Goal: Navigation & Orientation: Find specific page/section

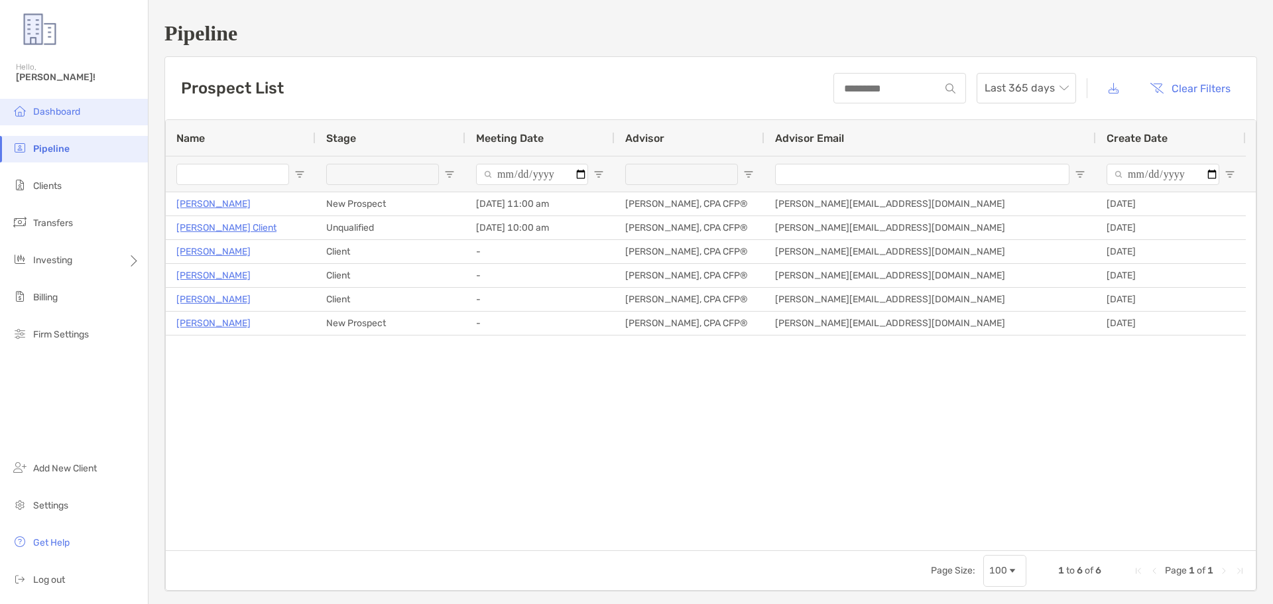
click at [40, 114] on span "Dashboard" at bounding box center [56, 111] width 47 height 11
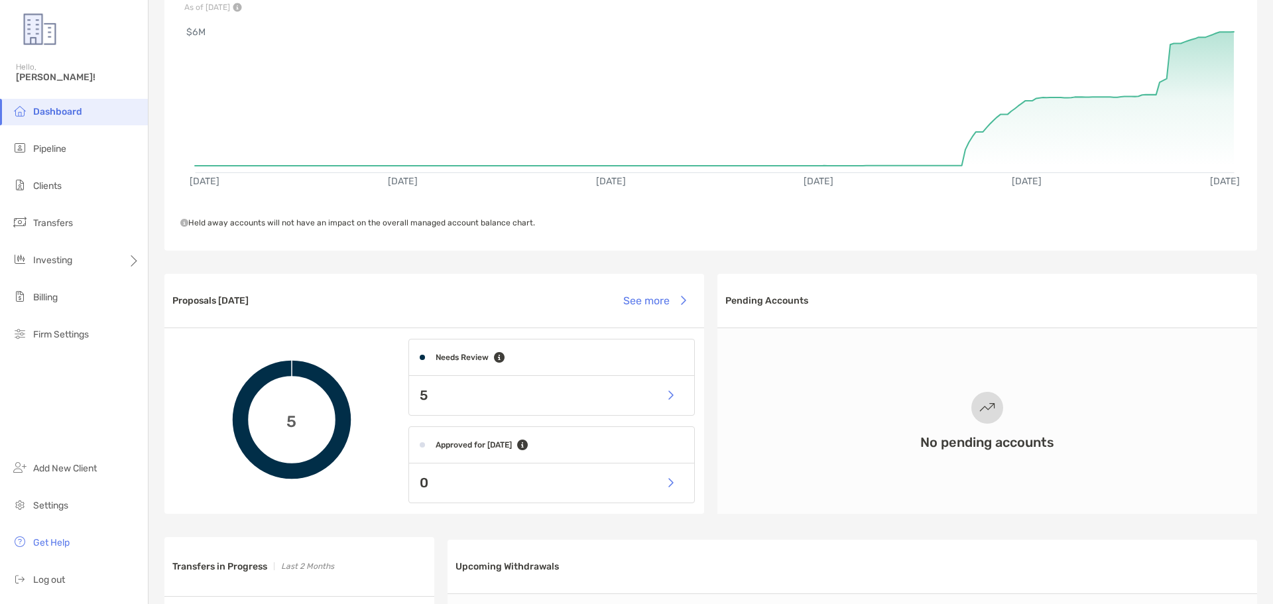
scroll to position [133, 0]
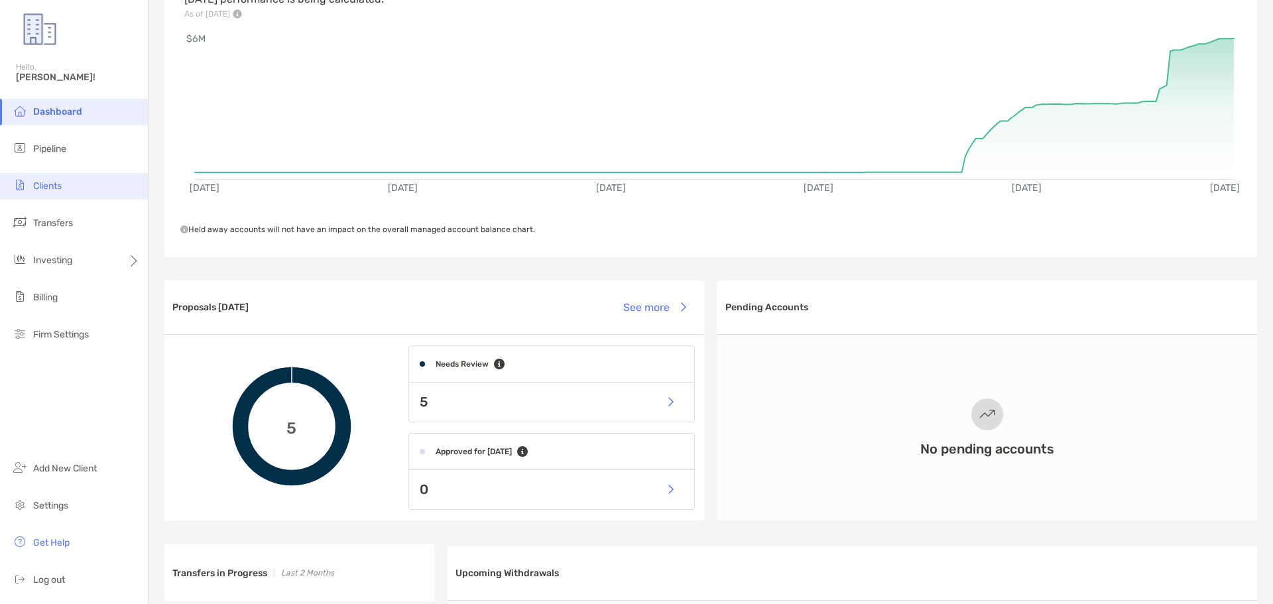
click at [51, 183] on span "Clients" at bounding box center [47, 185] width 29 height 11
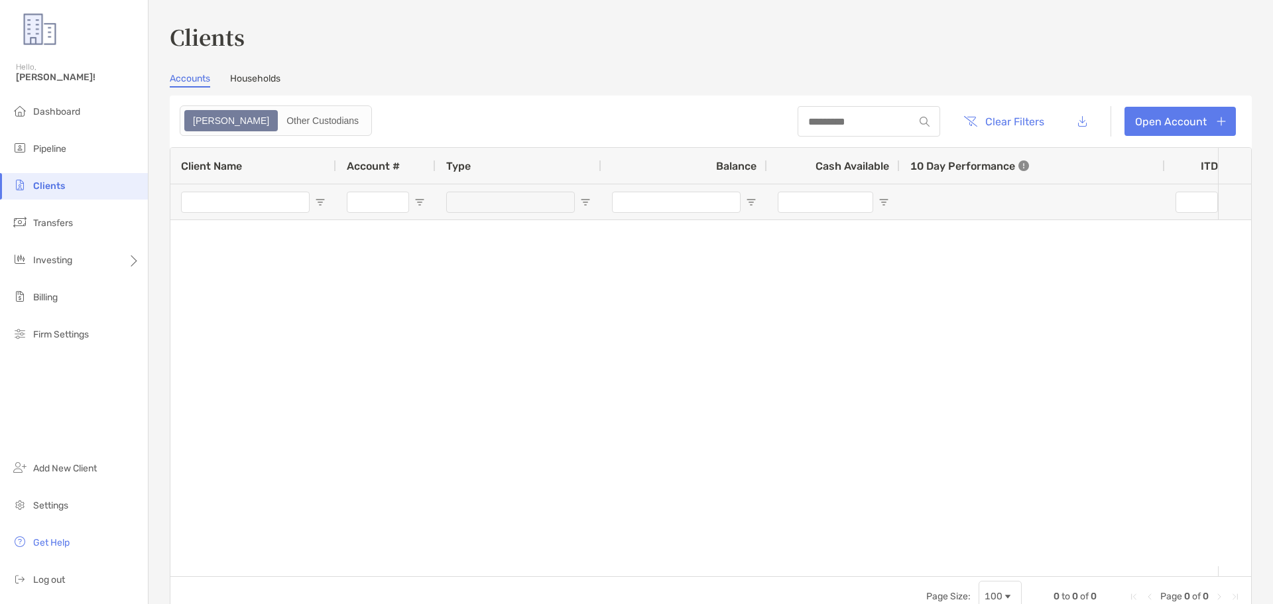
click at [268, 76] on link "Households" at bounding box center [255, 80] width 50 height 15
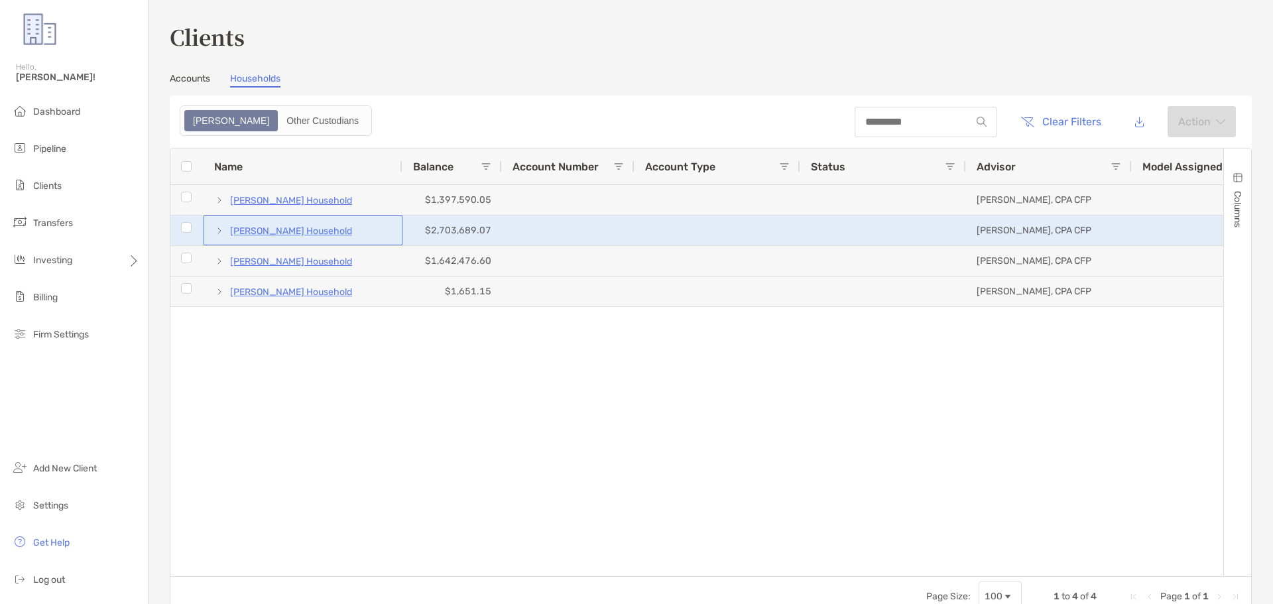
click at [331, 231] on p "[PERSON_NAME] Household" at bounding box center [291, 231] width 122 height 17
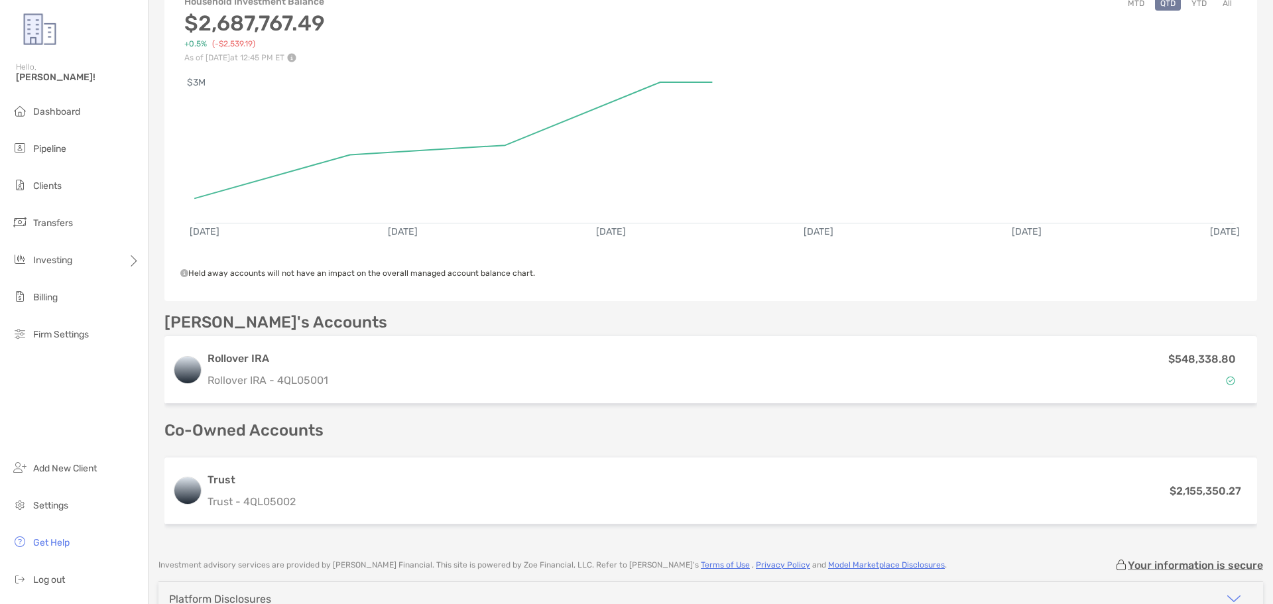
scroll to position [199, 0]
